Goal: Task Accomplishment & Management: Complete application form

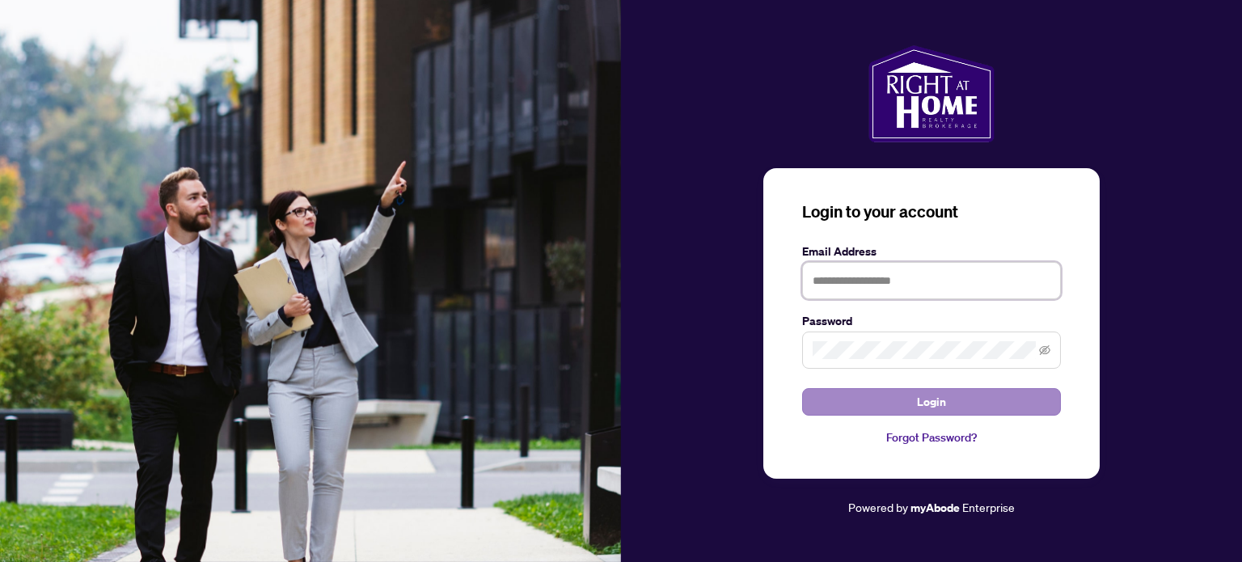
type input "**********"
click at [932, 404] on span "Login" at bounding box center [931, 402] width 29 height 26
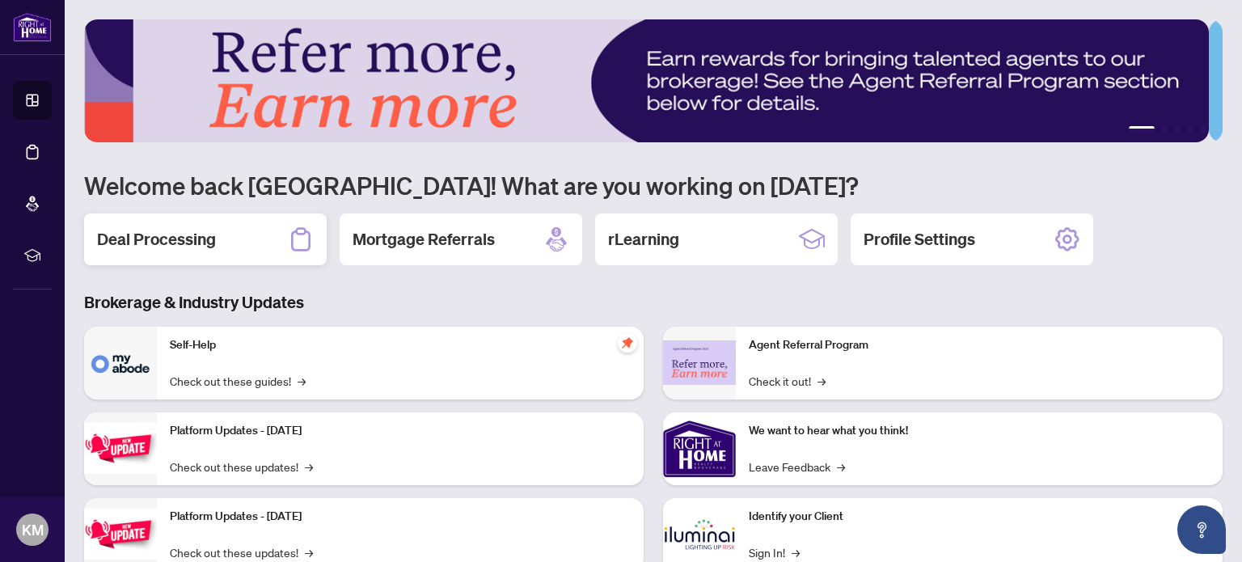
click at [151, 232] on h2 "Deal Processing" at bounding box center [156, 239] width 119 height 23
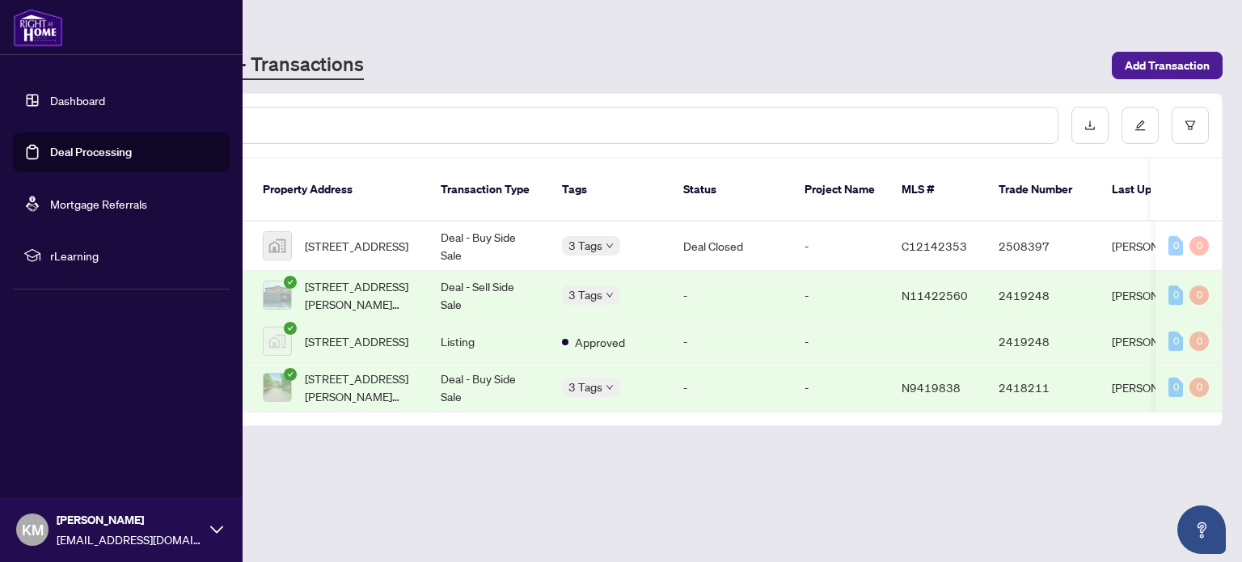
click at [74, 102] on link "Dashboard" at bounding box center [77, 100] width 55 height 15
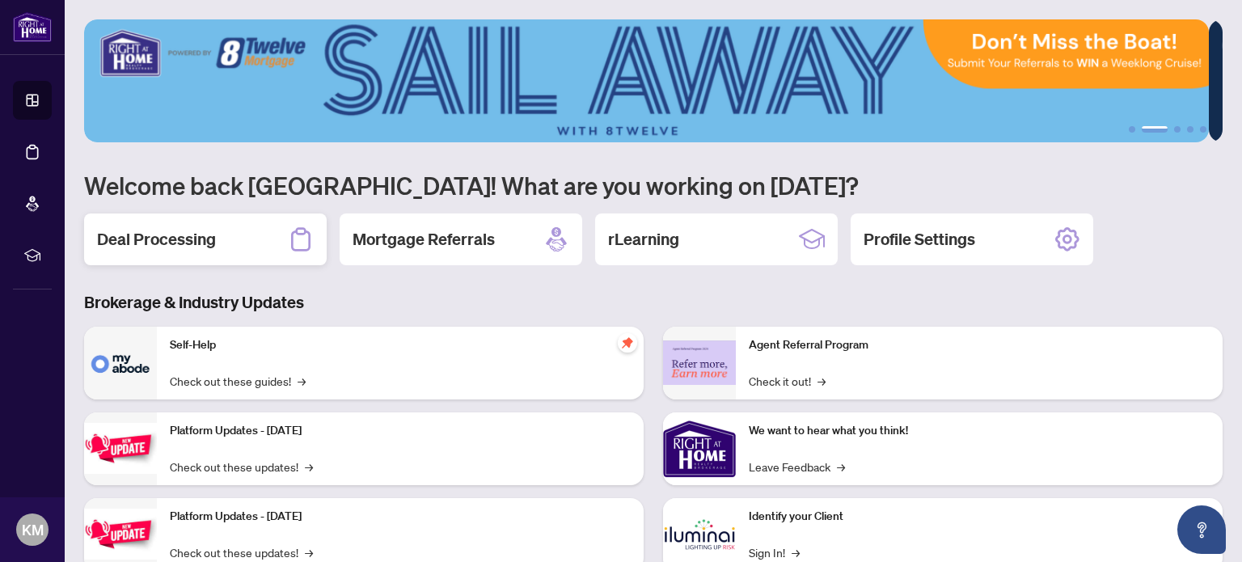
click at [191, 235] on h2 "Deal Processing" at bounding box center [156, 239] width 119 height 23
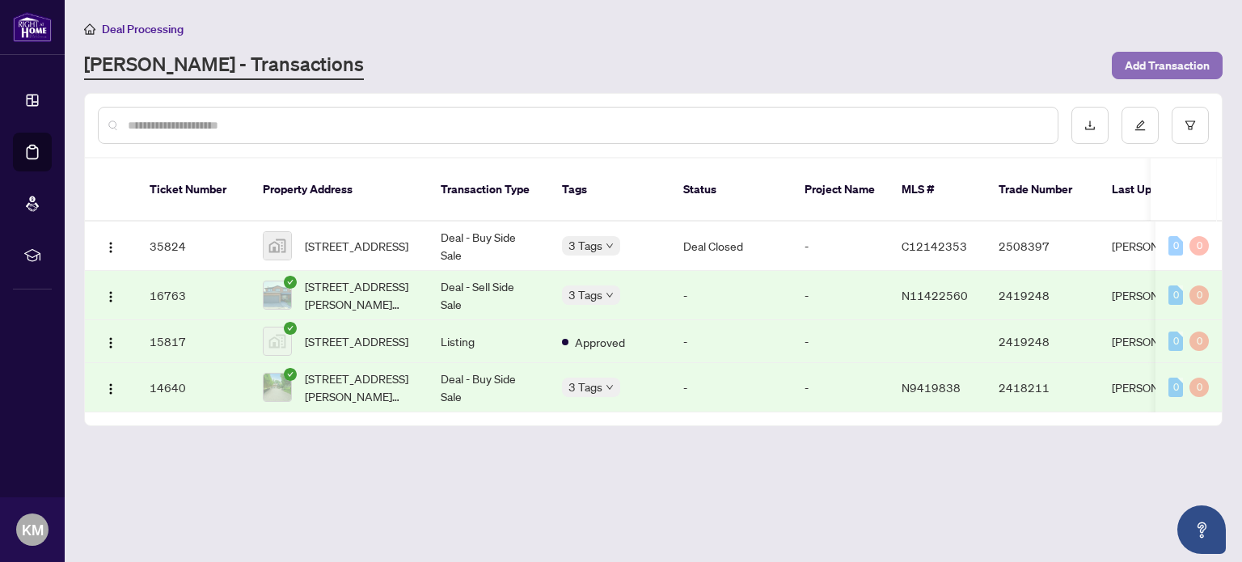
click at [1164, 59] on span "Add Transaction" at bounding box center [1167, 66] width 85 height 26
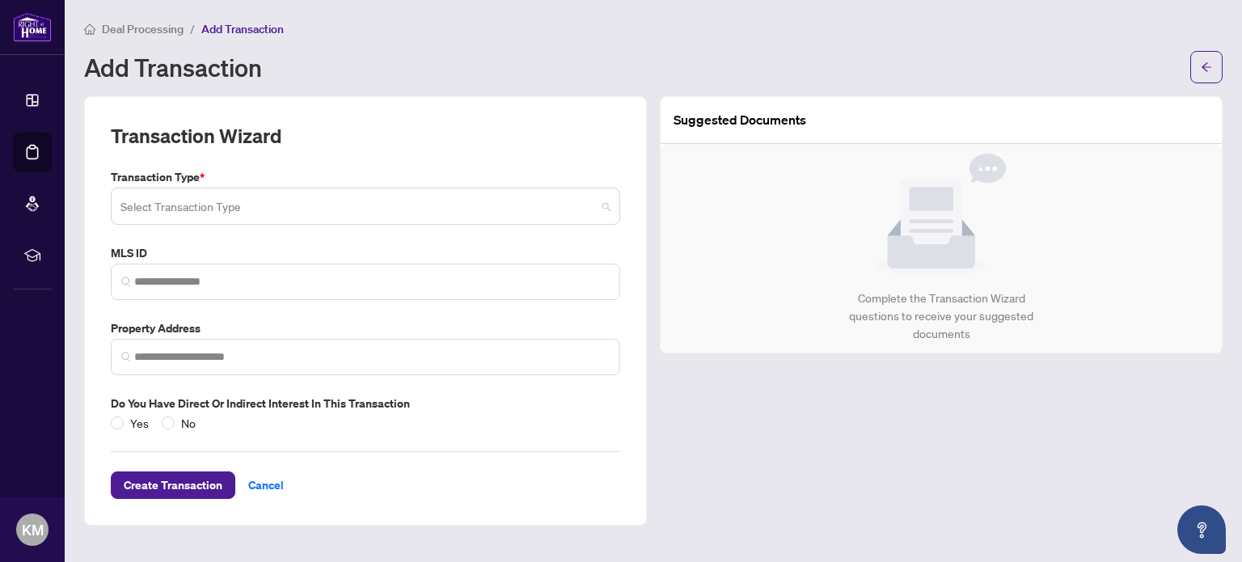
click at [439, 210] on input "search" at bounding box center [357, 209] width 475 height 36
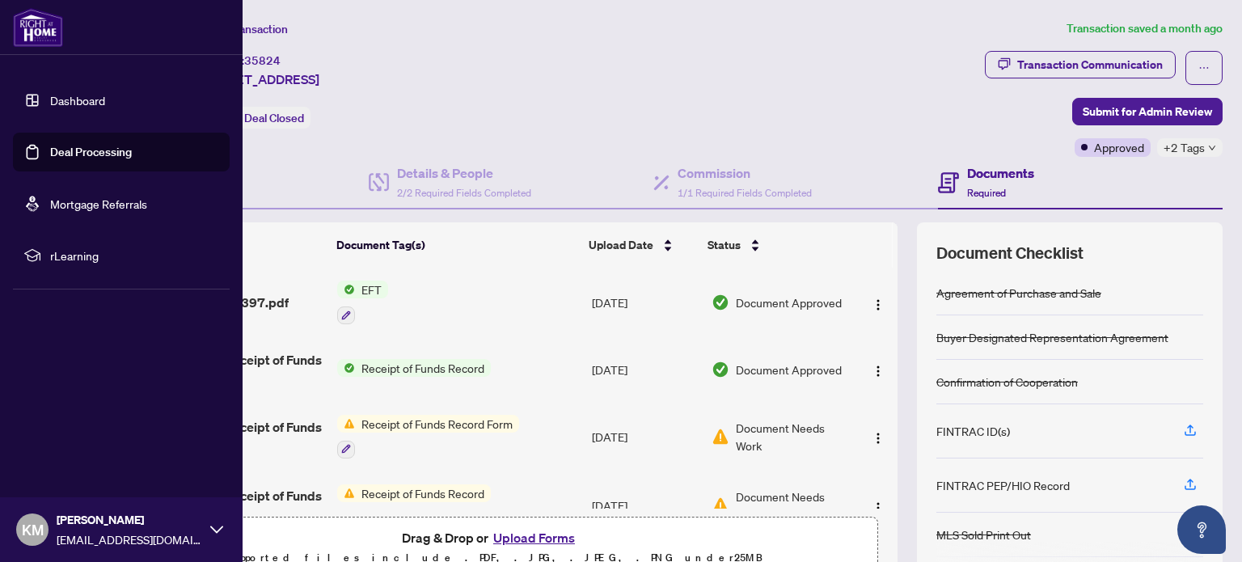
click at [65, 153] on link "Deal Processing" at bounding box center [91, 152] width 82 height 15
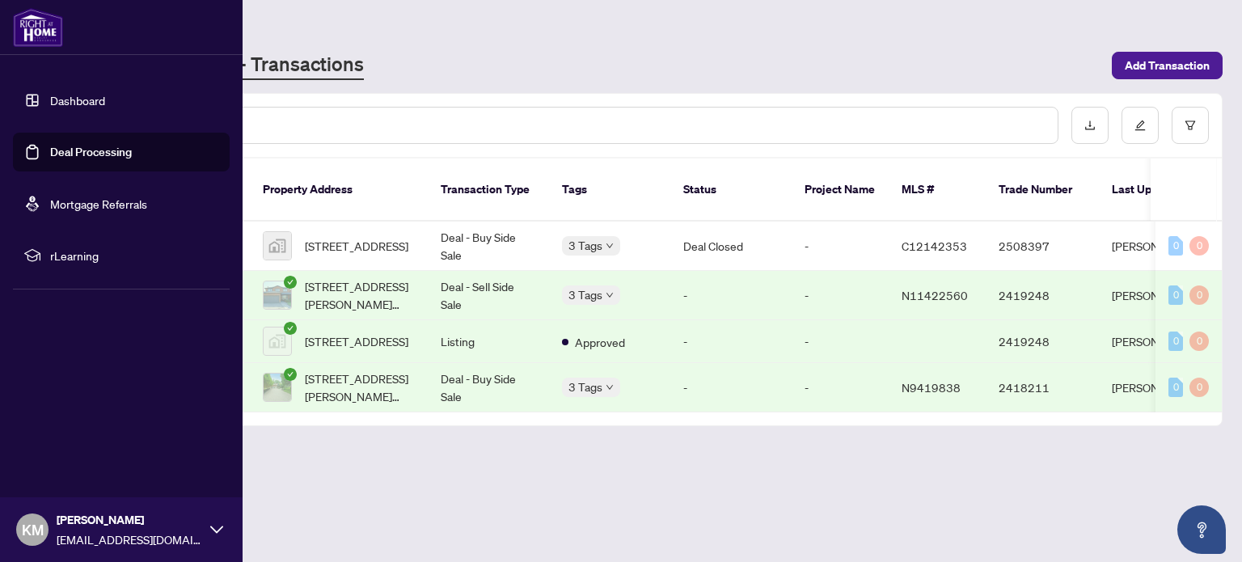
click at [91, 101] on link "Dashboard" at bounding box center [77, 100] width 55 height 15
